Goal: Book appointment/travel/reservation

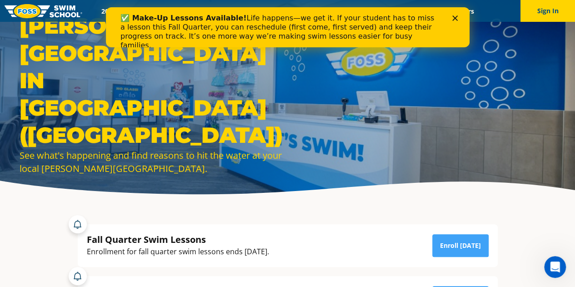
click at [400, 26] on div "✅ Make-Up Lessons Available! Life happens—we get it. If your student has to mis…" at bounding box center [280, 32] width 320 height 36
click at [455, 19] on polygon "Close" at bounding box center [454, 17] width 5 height 5
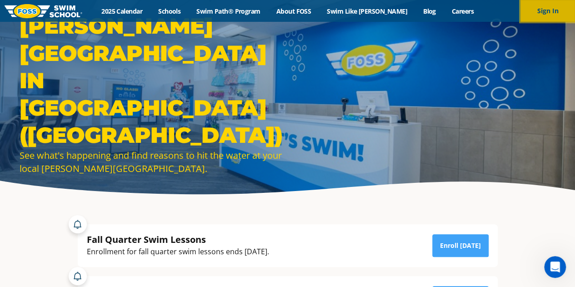
click at [556, 10] on button "Sign In" at bounding box center [548, 11] width 55 height 22
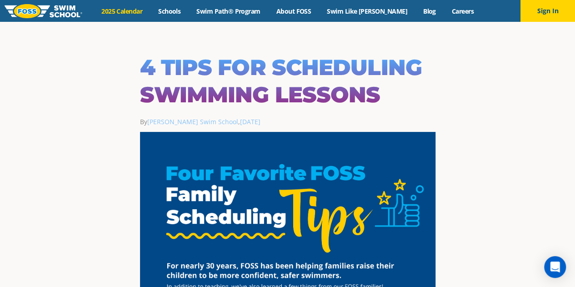
click at [128, 13] on link "2025 Calendar" at bounding box center [122, 11] width 57 height 9
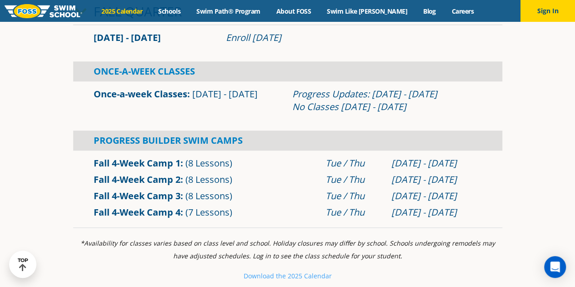
scroll to position [295, 0]
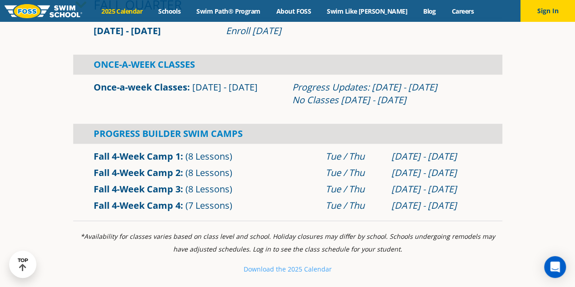
click at [162, 190] on link "Fall 4-Week Camp 3" at bounding box center [137, 189] width 87 height 12
